Goal: Transaction & Acquisition: Purchase product/service

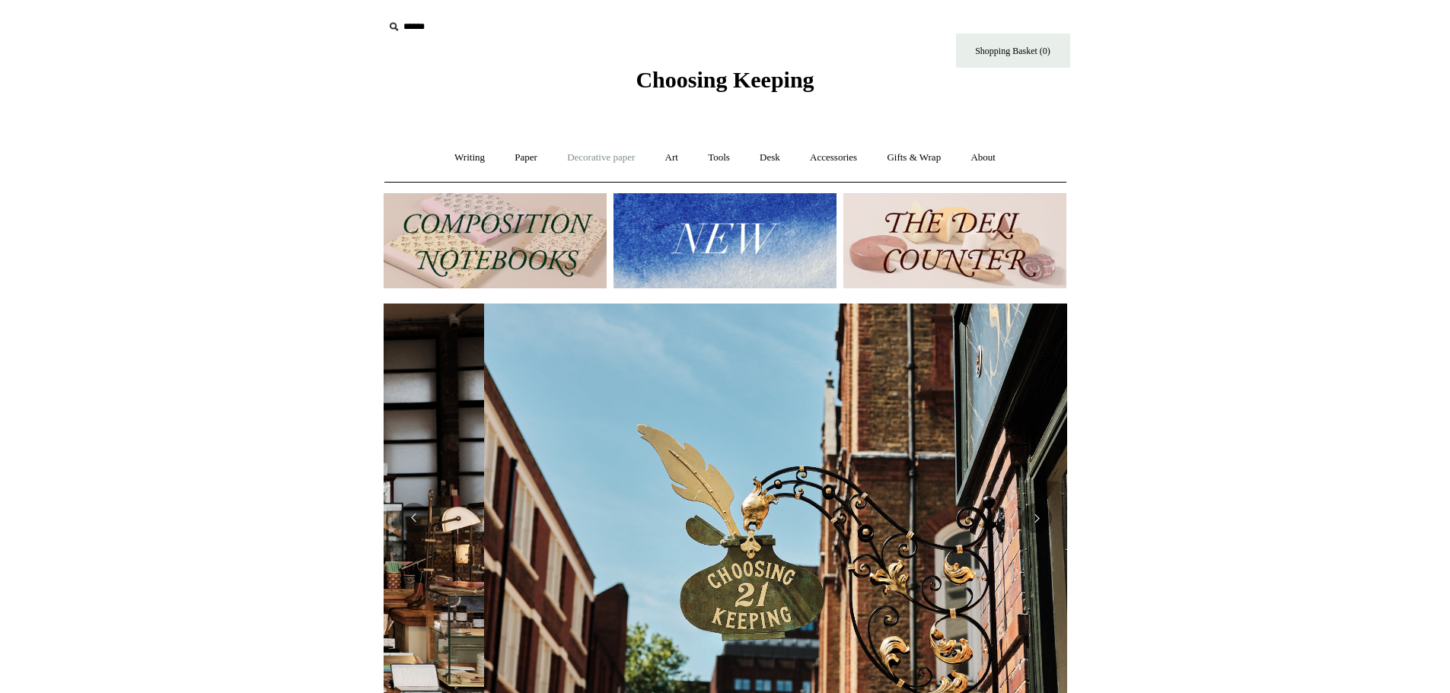
click at [581, 152] on link "Decorative paper +" at bounding box center [600, 158] width 95 height 40
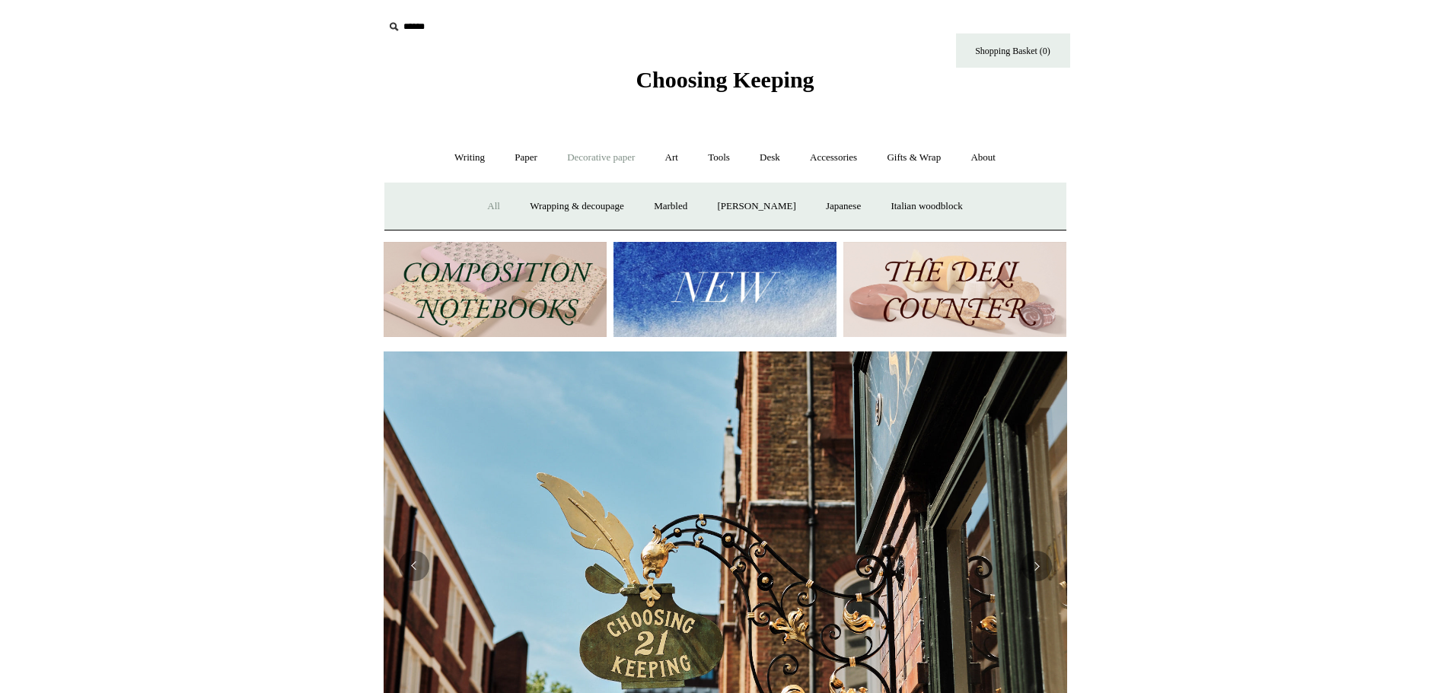
click at [484, 205] on link "All" at bounding box center [493, 206] width 40 height 40
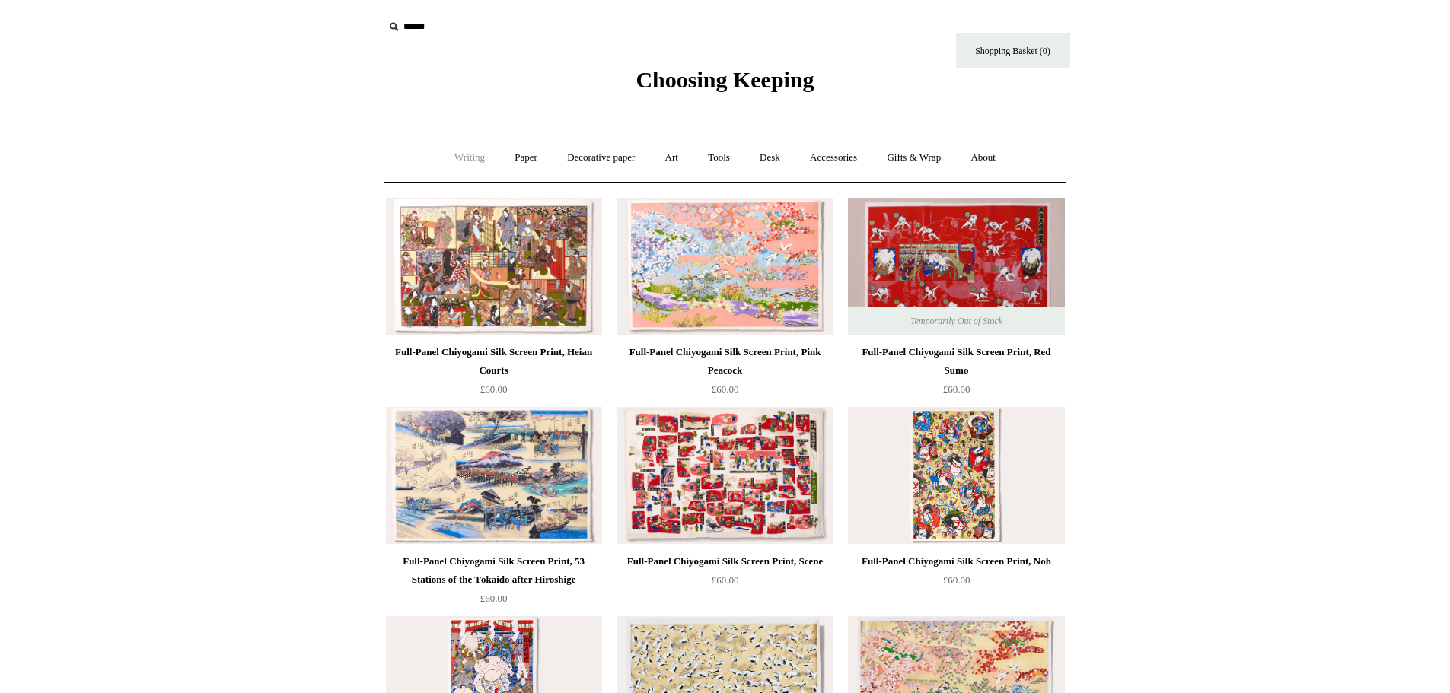
click at [473, 168] on link "Writing +" at bounding box center [470, 158] width 58 height 40
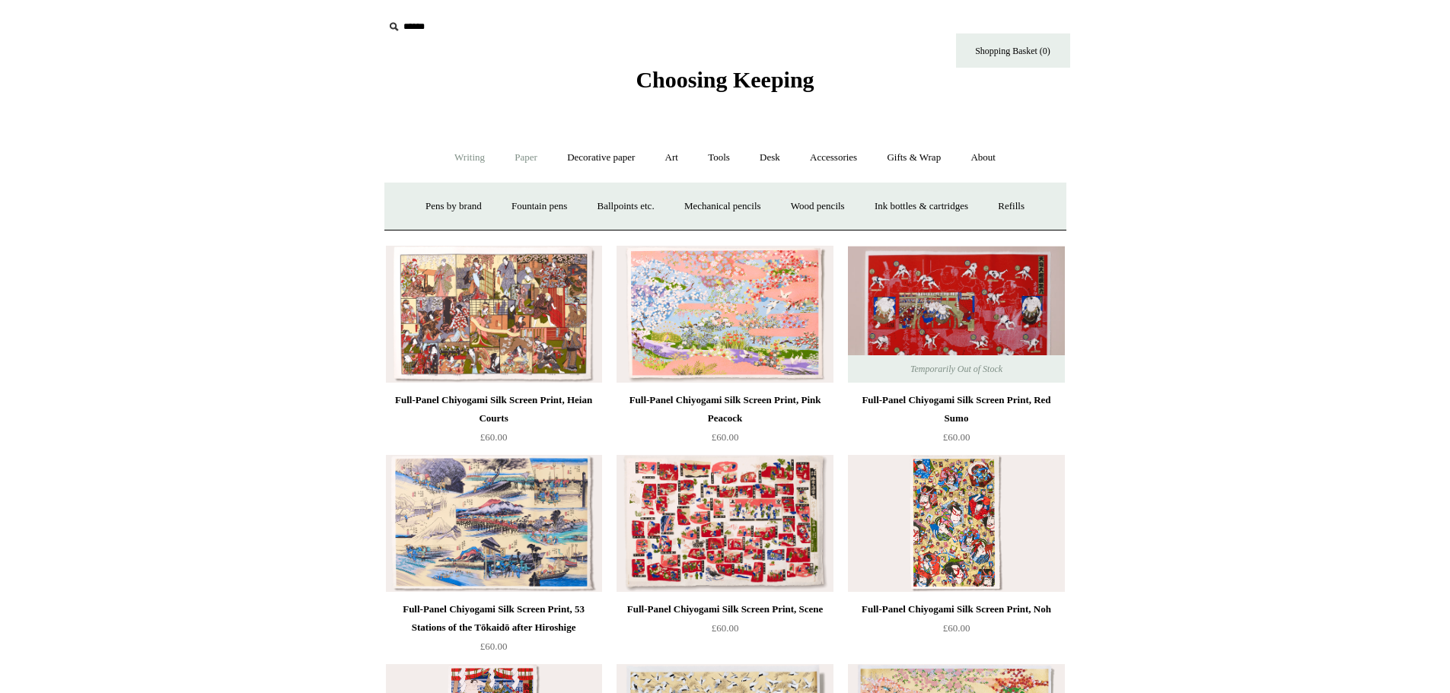
click at [512, 158] on link "Paper +" at bounding box center [526, 158] width 50 height 40
click at [904, 199] on link "Writing paper and envelopes +" at bounding box center [902, 206] width 141 height 40
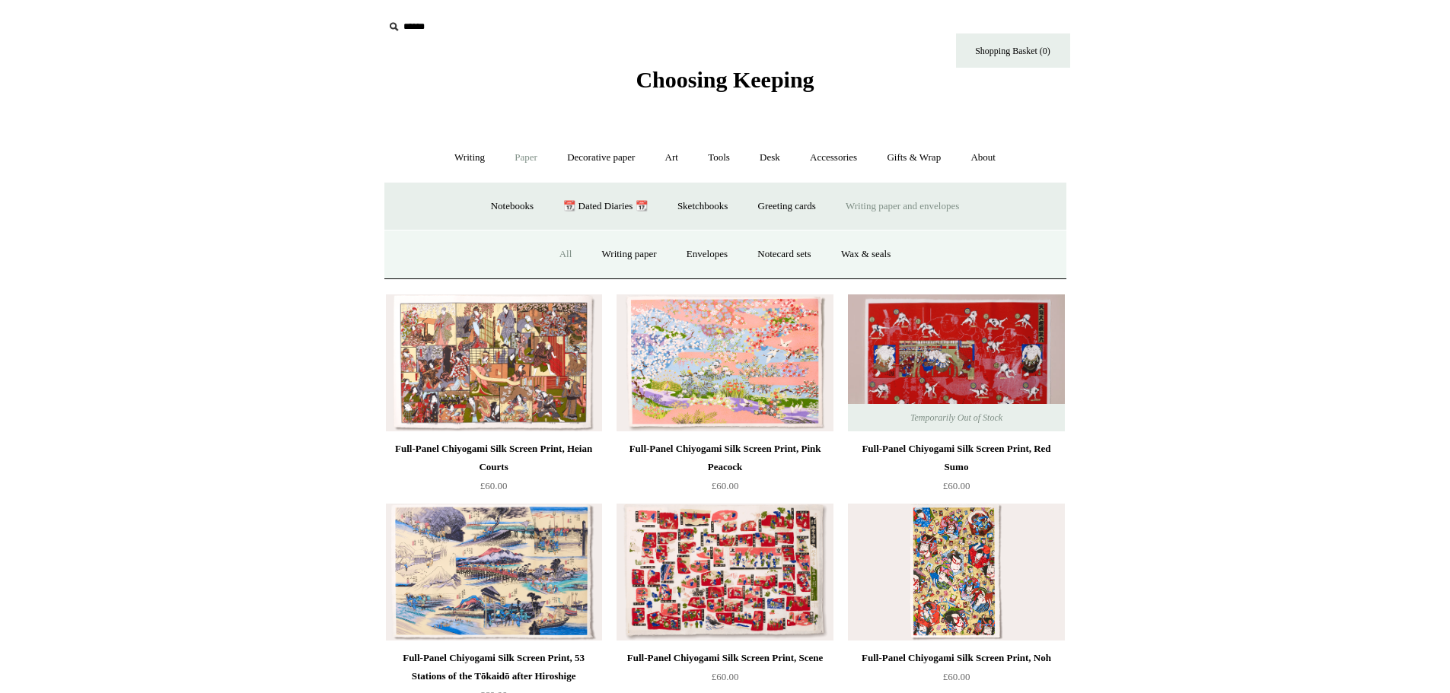
click at [555, 254] on link "All" at bounding box center [566, 254] width 40 height 40
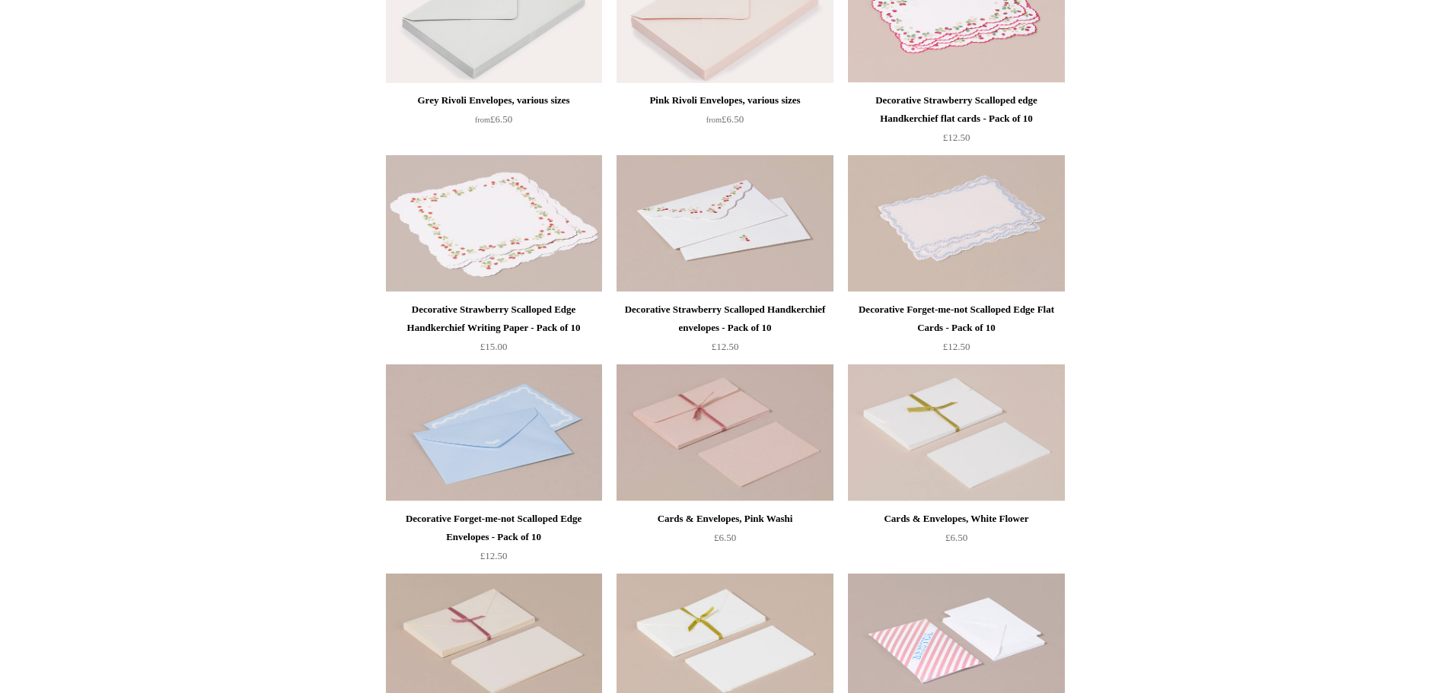
scroll to position [578, 0]
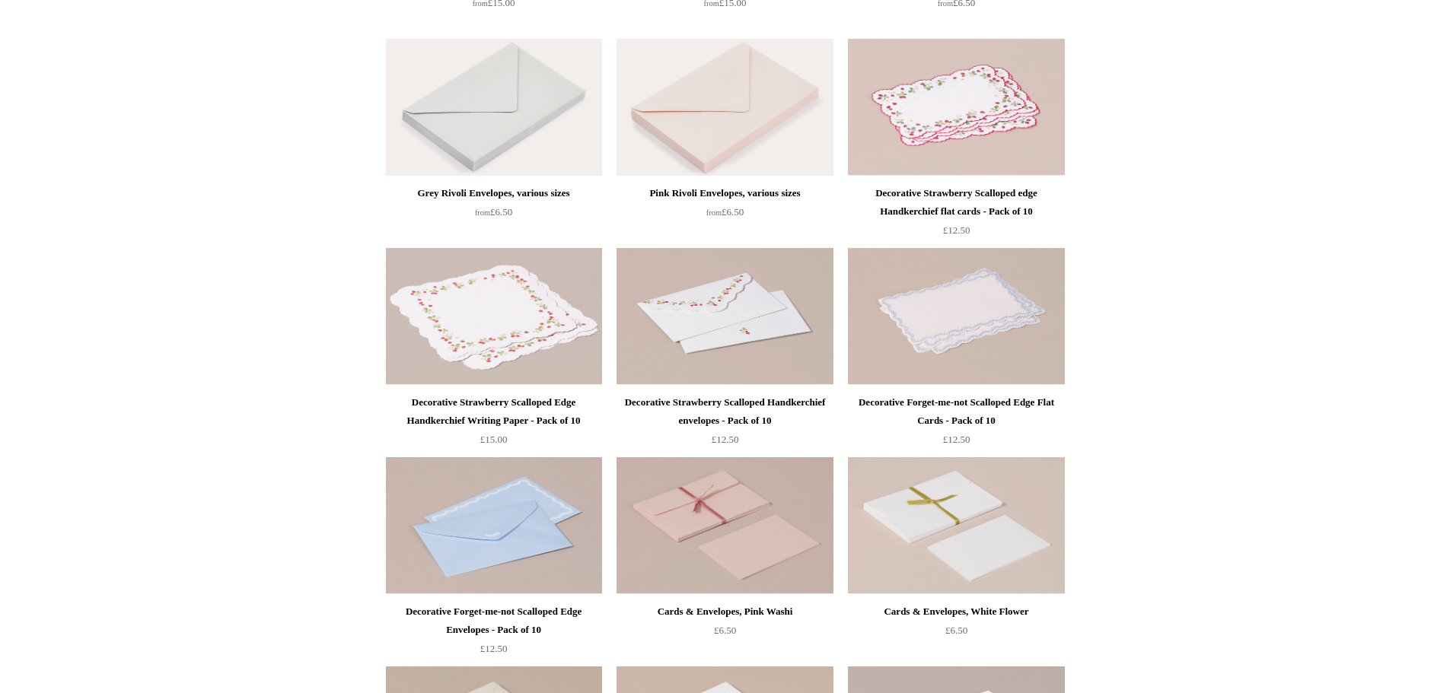
click at [474, 414] on div "Decorative Strawberry Scalloped Edge Handkerchief Writing Paper - Pack of 10" at bounding box center [494, 411] width 209 height 37
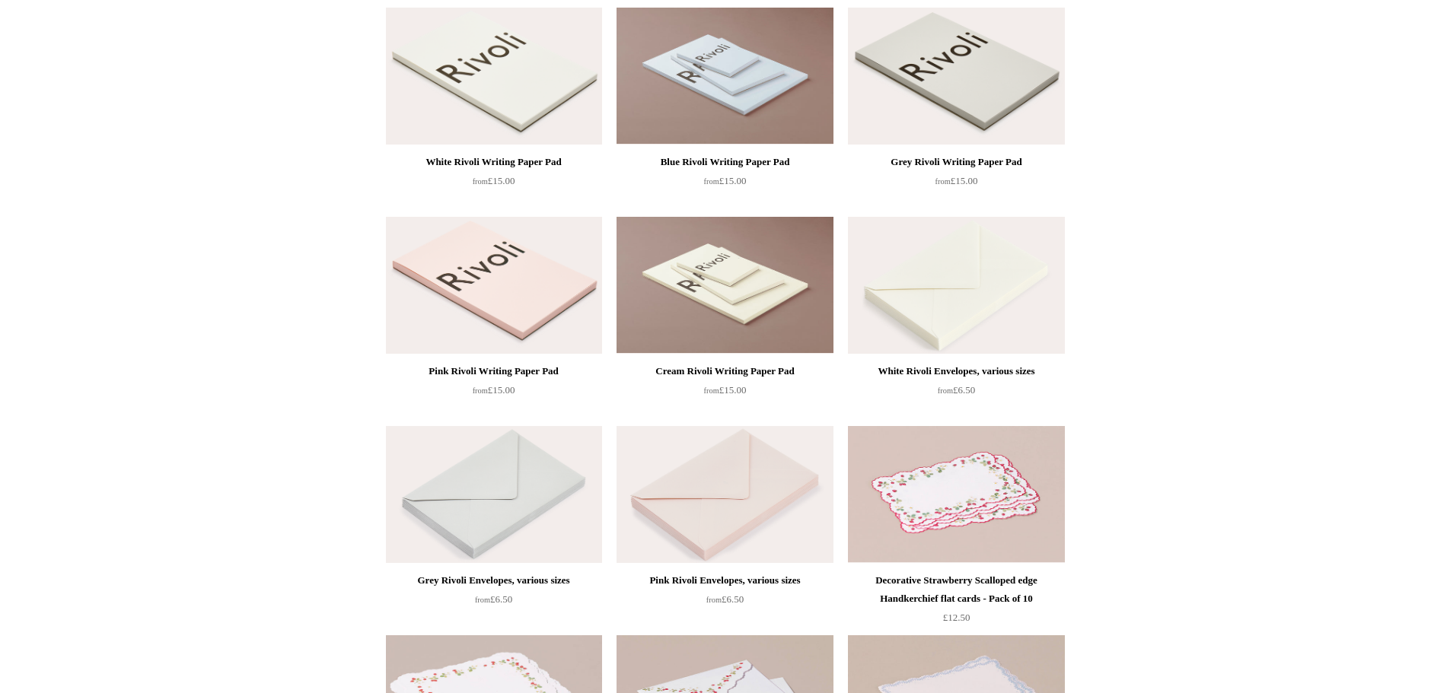
scroll to position [0, 0]
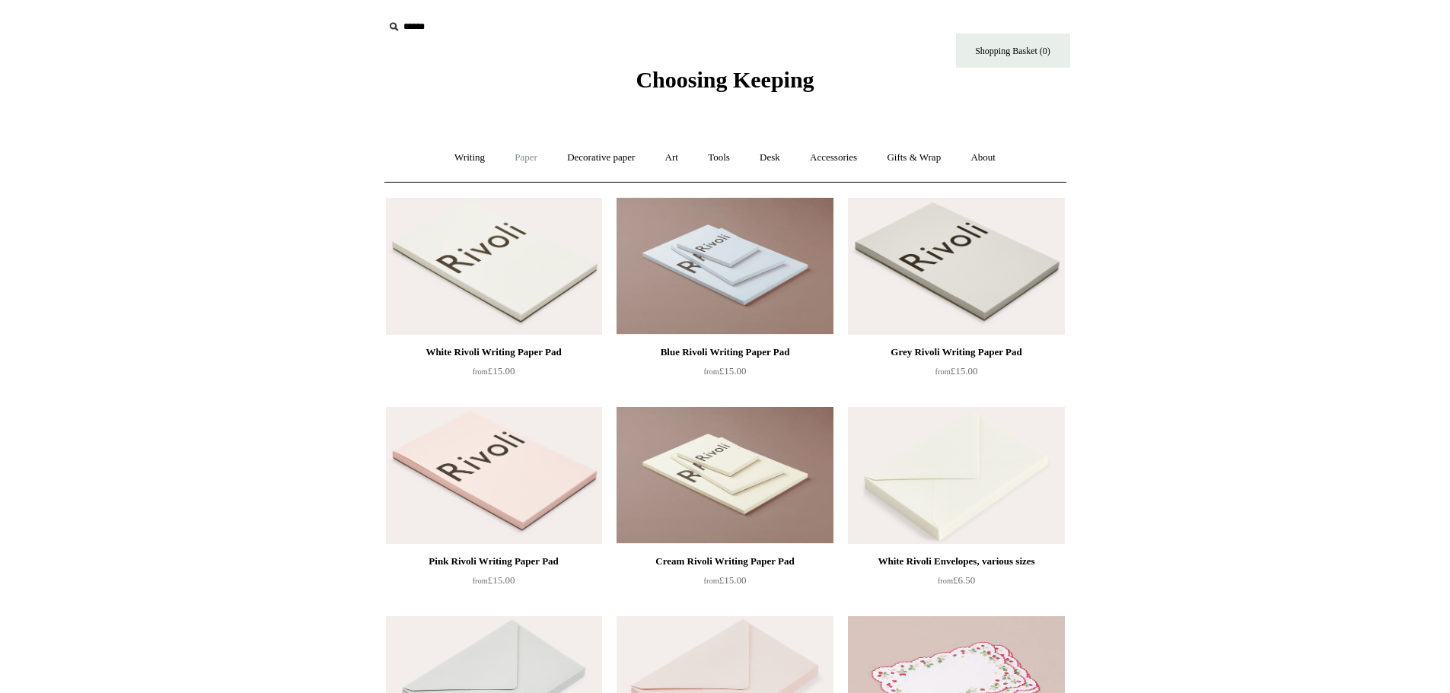
click at [526, 155] on link "Paper +" at bounding box center [526, 158] width 50 height 40
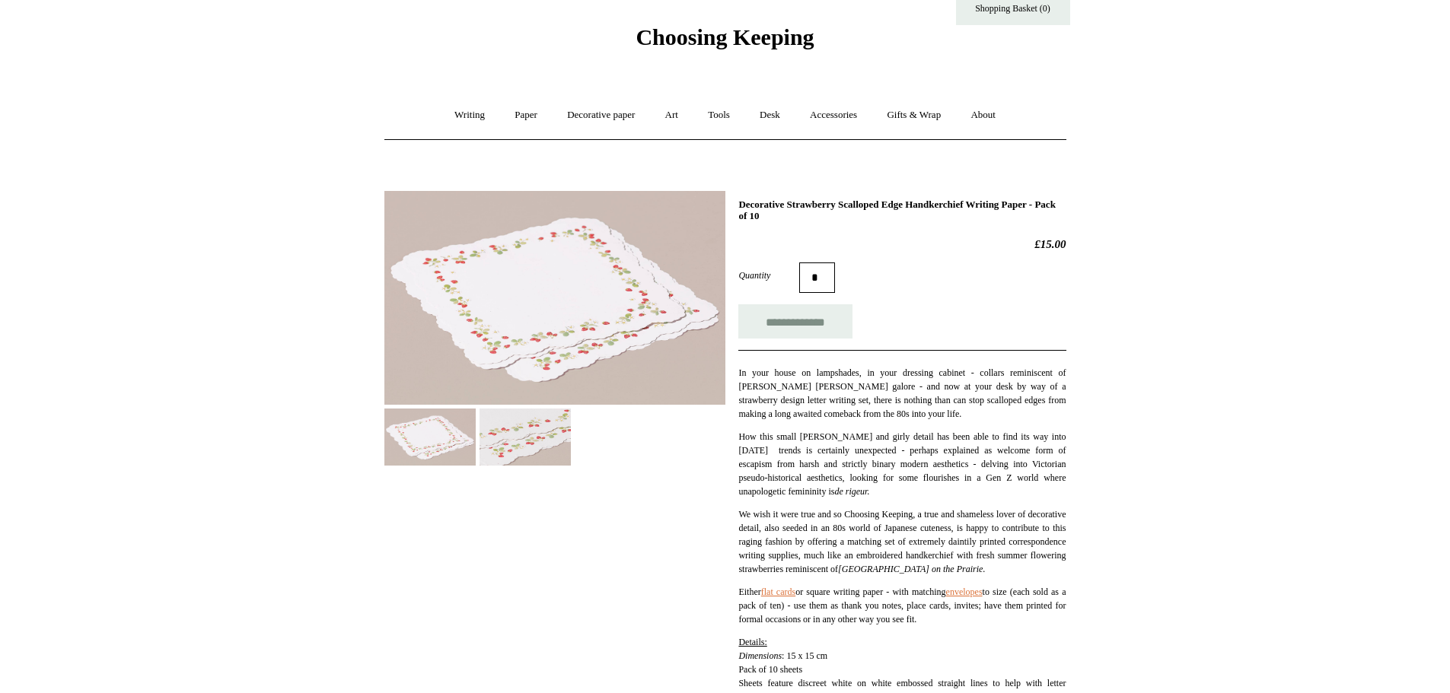
scroll to position [43, 0]
click at [525, 441] on img at bounding box center [524, 436] width 91 height 57
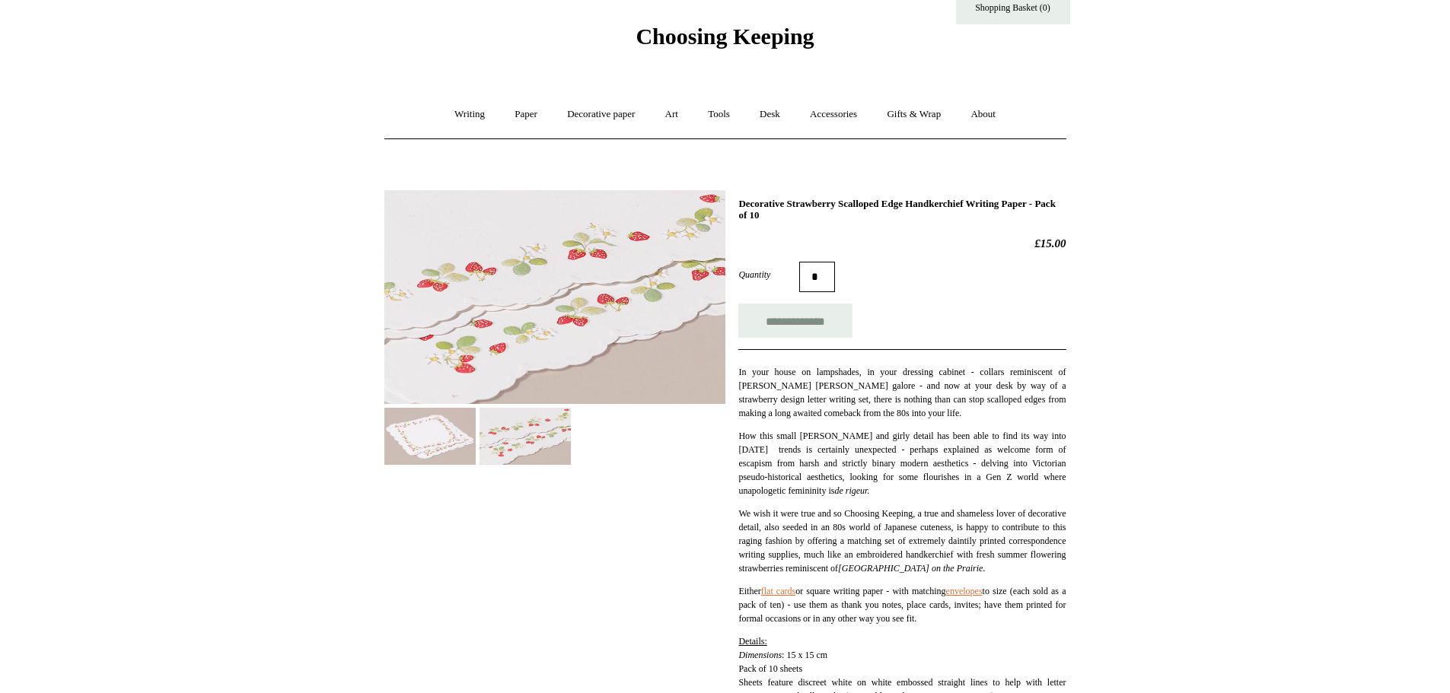
click at [432, 419] on img at bounding box center [429, 436] width 91 height 57
